Goal: Entertainment & Leisure: Browse casually

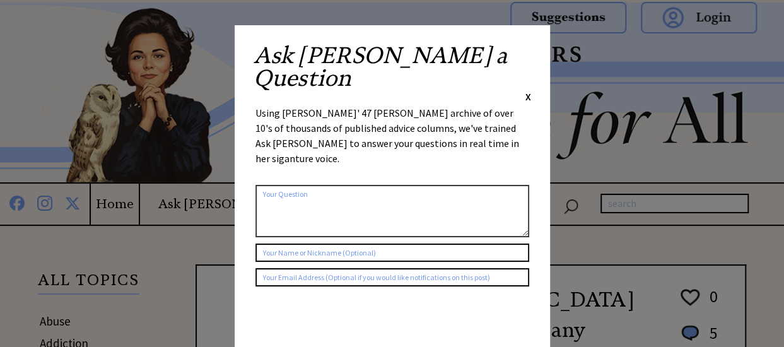
click at [526, 90] on div "X" at bounding box center [529, 97] width 6 height 14
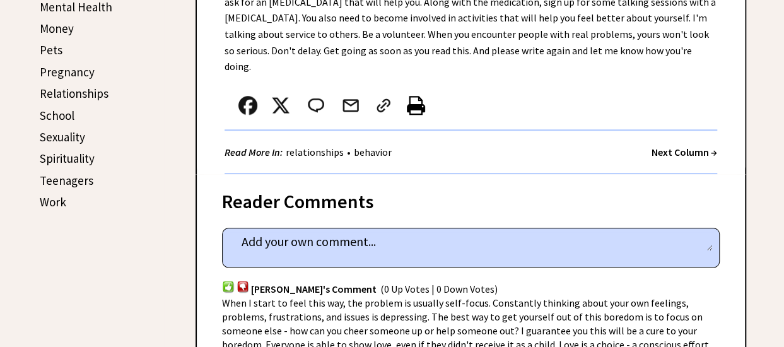
scroll to position [622, 0]
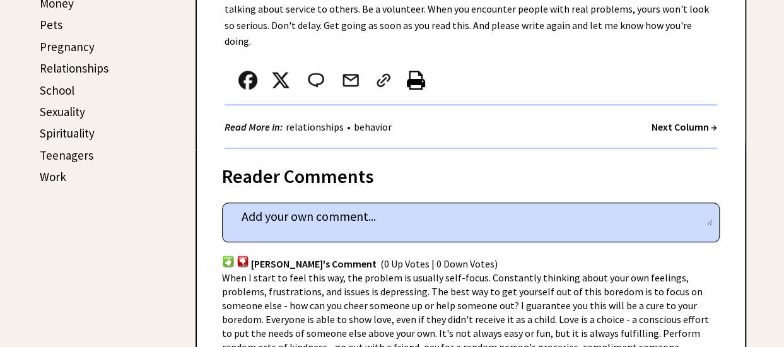
click at [681, 121] on strong "Next Column →" at bounding box center [685, 127] width 66 height 13
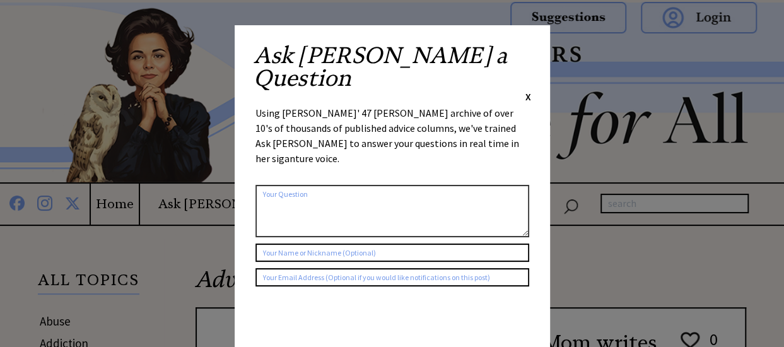
click at [533, 66] on div "Ask Ann a Question X Using Ann Landers' 47 vear archive of over 10's of thousan…" at bounding box center [392, 238] width 315 height 427
click at [526, 90] on span "X" at bounding box center [529, 96] width 6 height 13
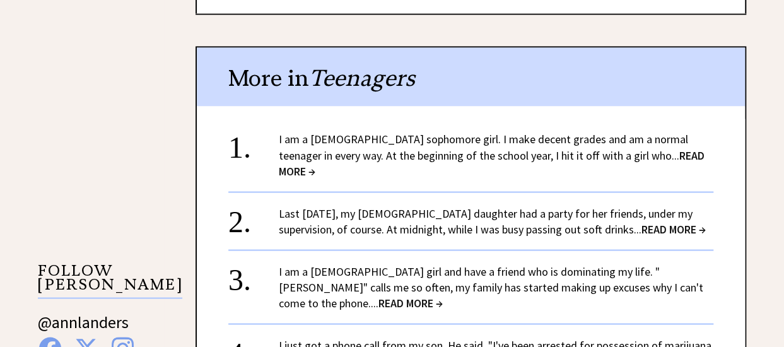
scroll to position [1042, 0]
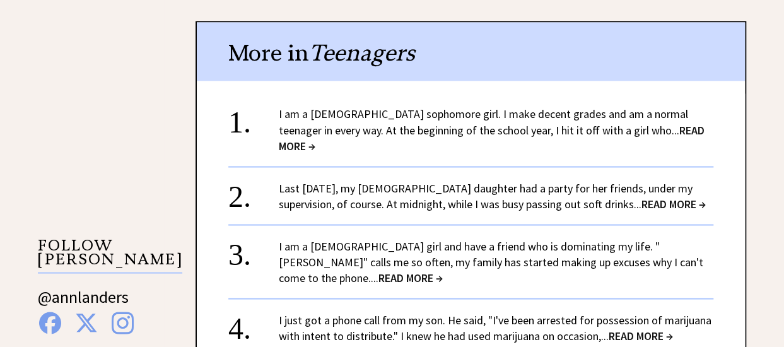
click at [616, 122] on span "READ MORE →" at bounding box center [492, 137] width 426 height 30
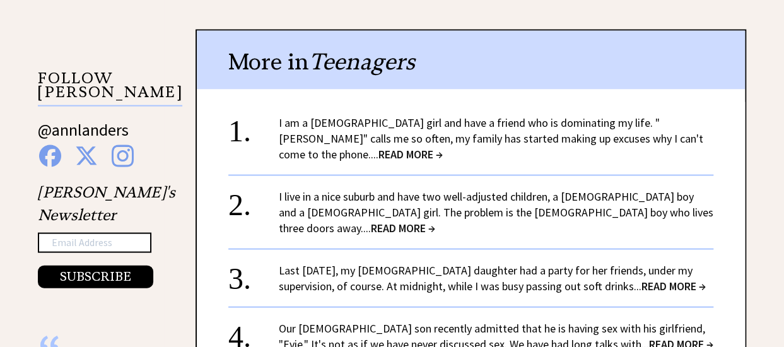
scroll to position [1211, 0]
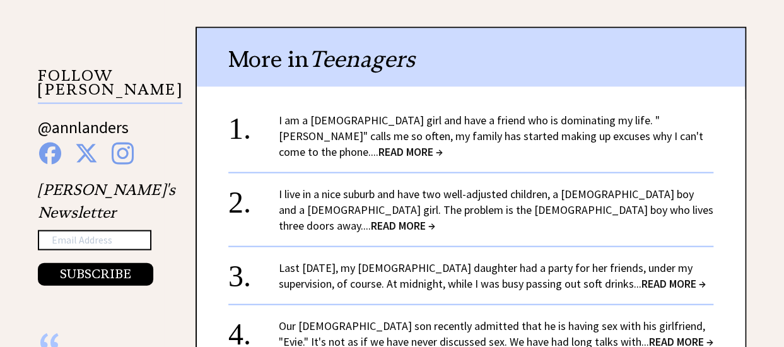
click at [435, 218] on span "READ MORE →" at bounding box center [403, 225] width 64 height 15
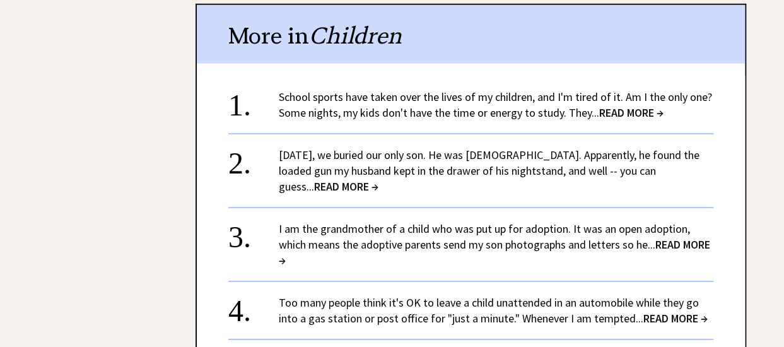
scroll to position [1893, 0]
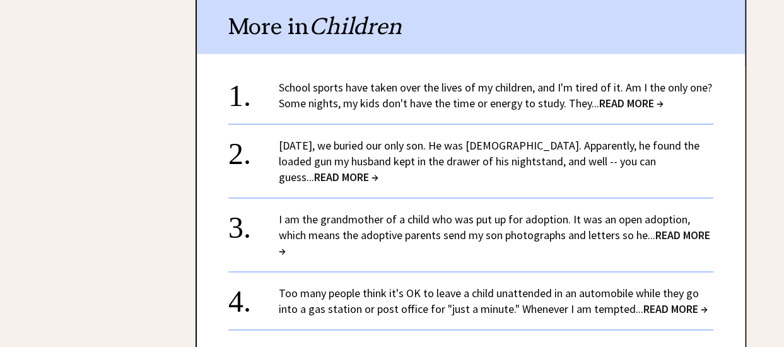
click at [462, 138] on div "Yesterday, we buried our only son. He was 9 years old. Apparently, he found the…" at bounding box center [496, 161] width 435 height 47
click at [379, 170] on span "READ MORE →" at bounding box center [346, 177] width 64 height 15
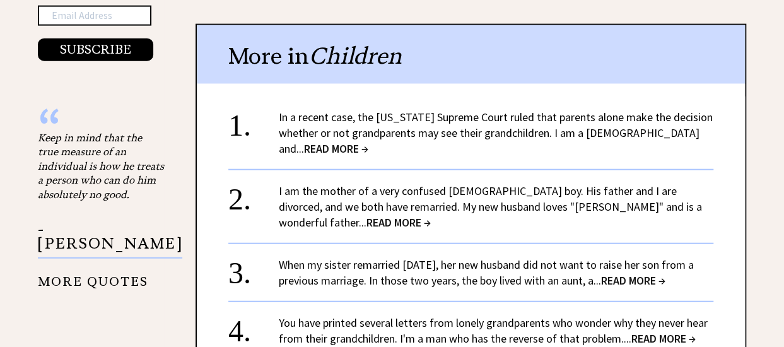
scroll to position [1439, 0]
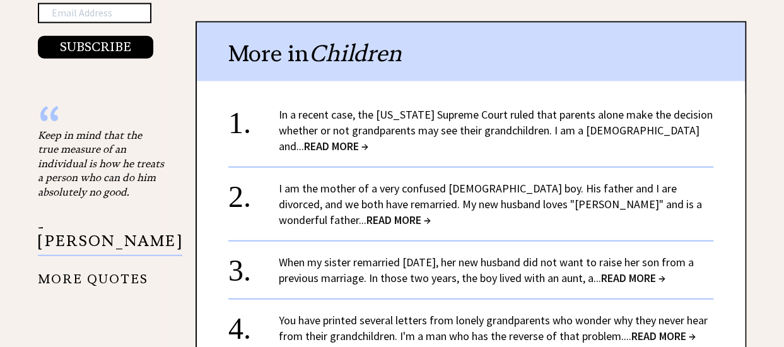
click at [431, 213] on span "READ MORE →" at bounding box center [399, 220] width 64 height 15
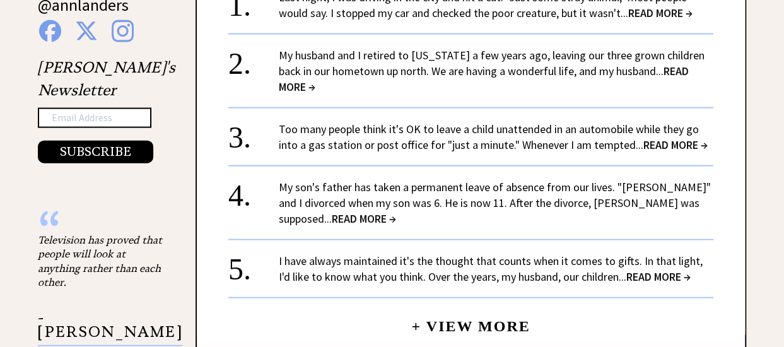
scroll to position [1338, 0]
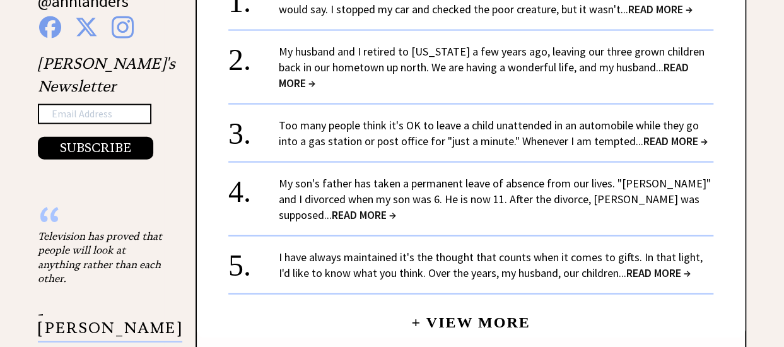
click at [659, 176] on link "My son's father has taken a permanent leave of absence from our lives. "[PERSON…" at bounding box center [495, 199] width 432 height 46
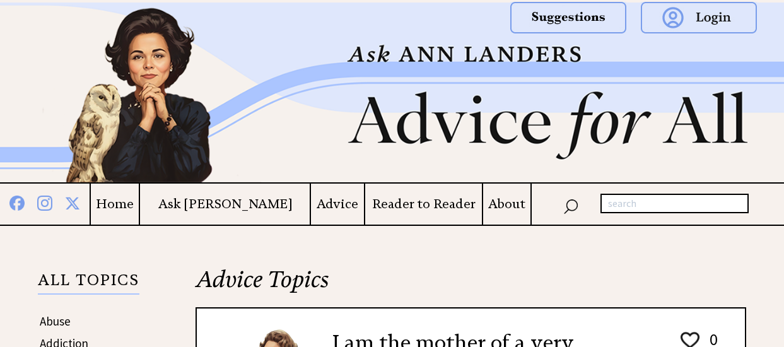
scroll to position [1338, 0]
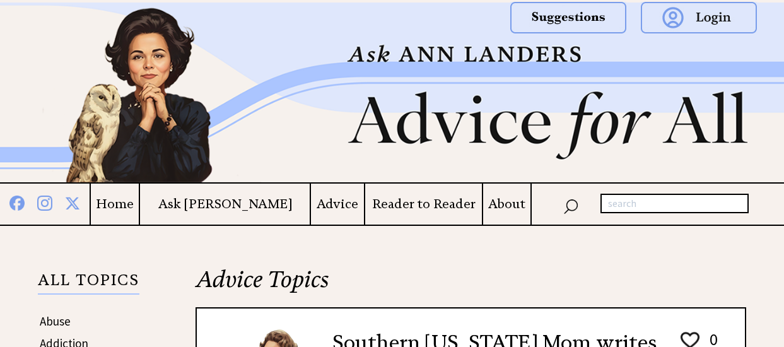
scroll to position [1026, 0]
